Goal: Use online tool/utility: Utilize a website feature to perform a specific function

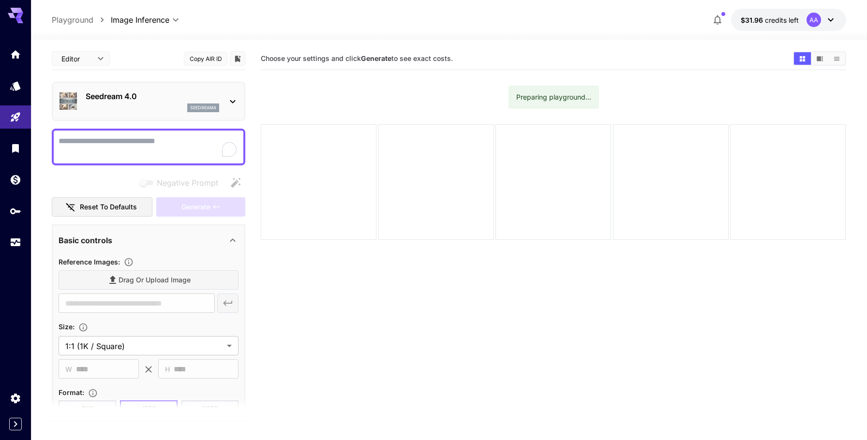
click at [133, 144] on textarea "Negative Prompt" at bounding box center [149, 147] width 180 height 23
click at [95, 138] on textarea "Negative Prompt" at bounding box center [149, 147] width 180 height 23
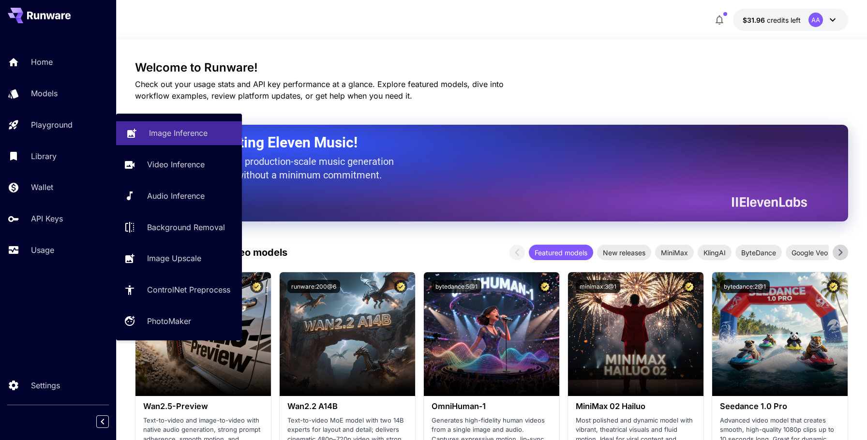
click at [153, 138] on p "Image Inference" at bounding box center [178, 133] width 59 height 12
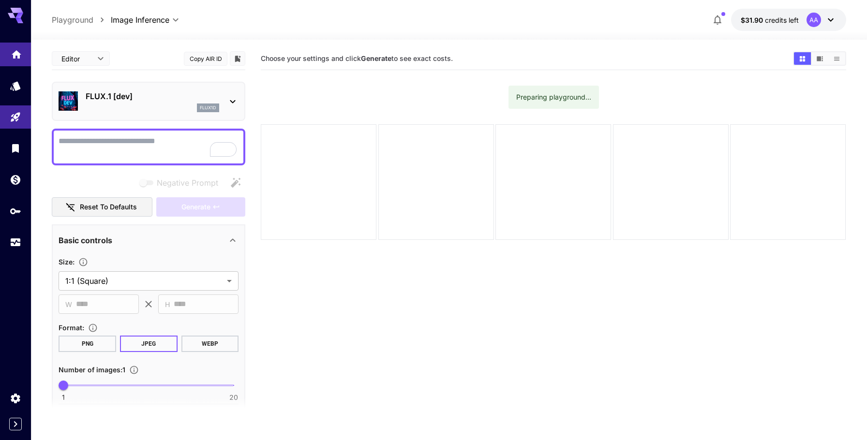
click at [13, 45] on div "Home" at bounding box center [17, 51] width 12 height 12
click at [13, 60] on link at bounding box center [15, 55] width 31 height 24
